Goal: Navigation & Orientation: Find specific page/section

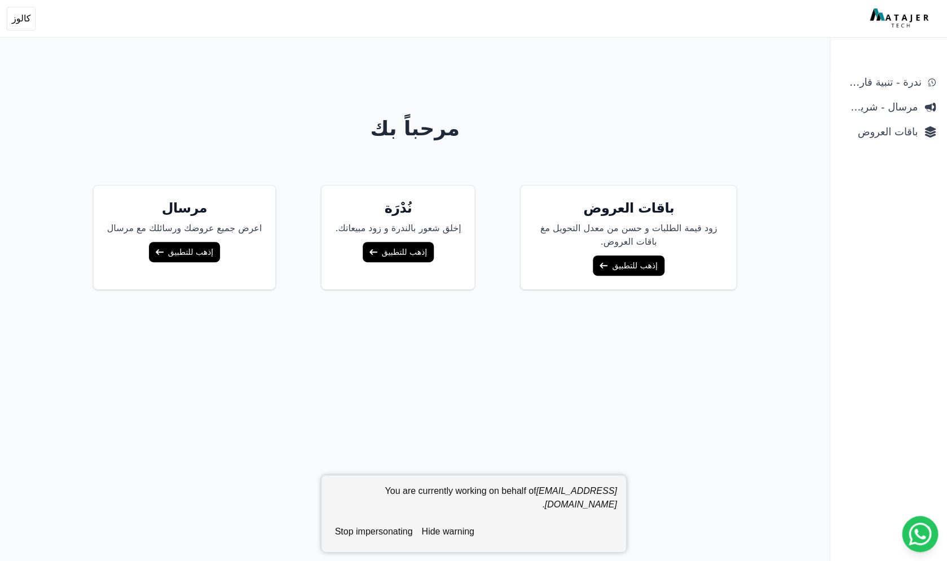
click at [868, 134] on span "باقات العروض" at bounding box center [880, 132] width 76 height 16
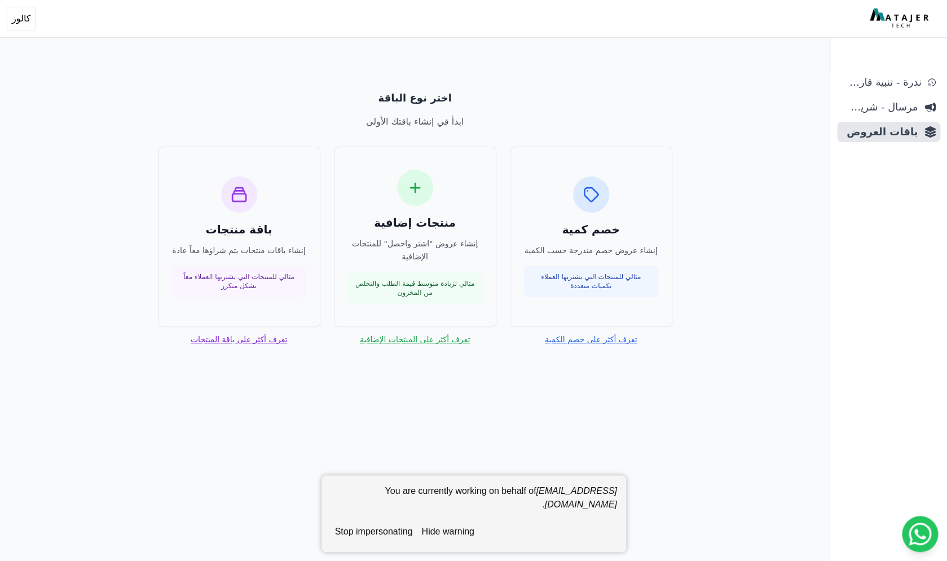
click at [463, 541] on button "hide warning" at bounding box center [448, 532] width 62 height 23
